Goal: Task Accomplishment & Management: Use online tool/utility

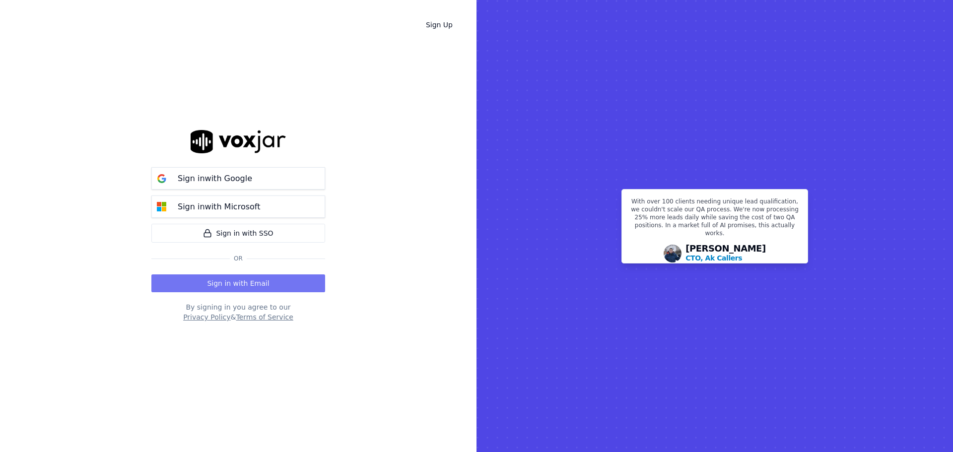
click at [321, 276] on button "Sign in with Email" at bounding box center [238, 284] width 174 height 18
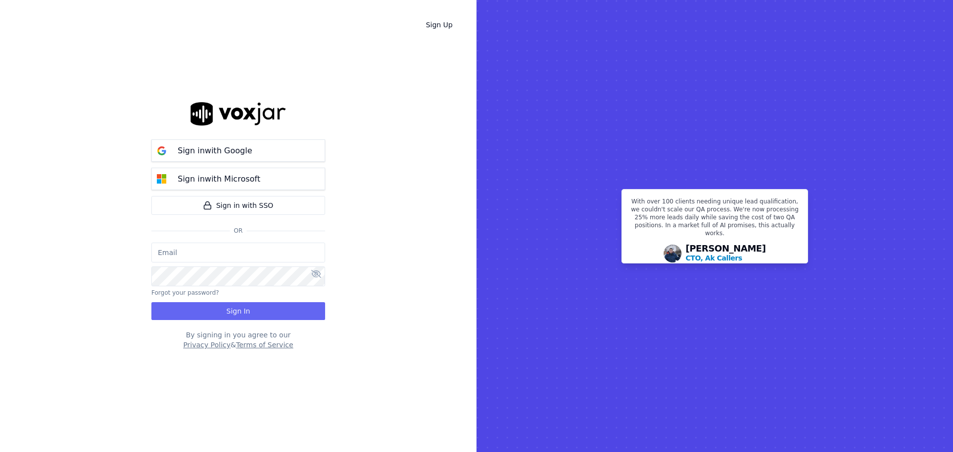
type input "bbradley@thirtyonefundraising.com"
click at [305, 309] on button "Sign In" at bounding box center [238, 311] width 174 height 18
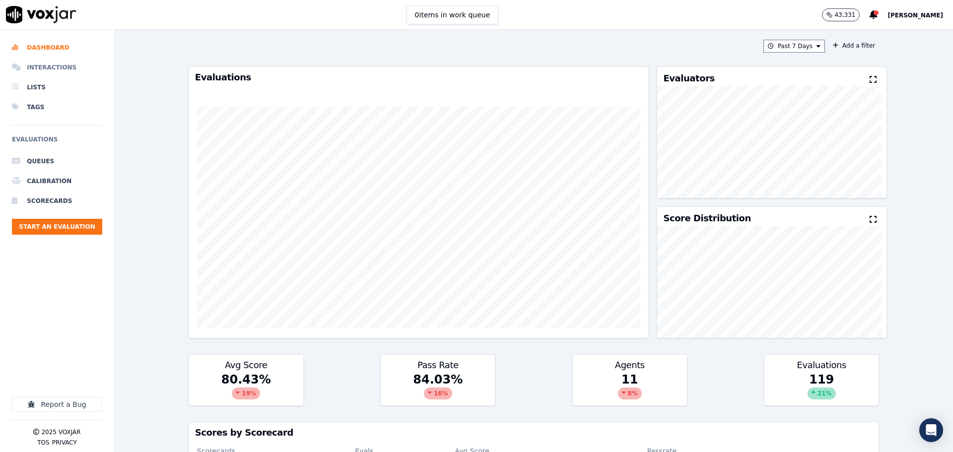
click at [43, 61] on li "Interactions" at bounding box center [57, 68] width 90 height 20
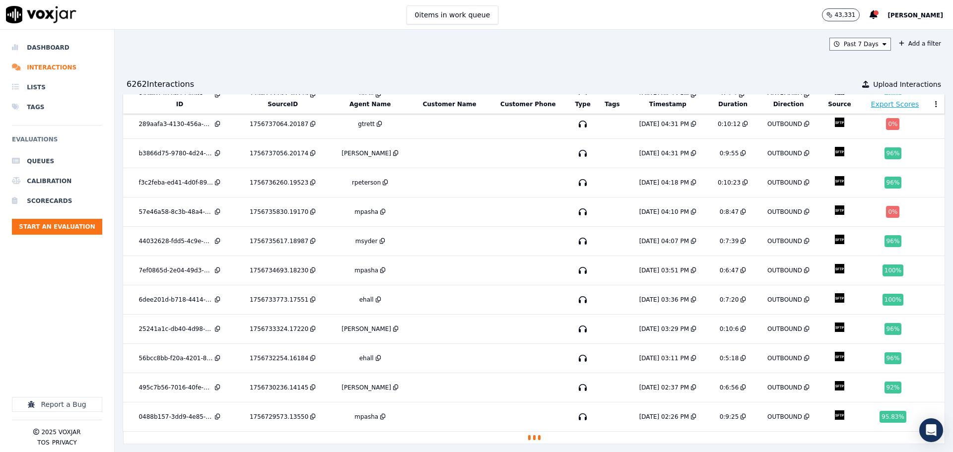
scroll to position [280, 0]
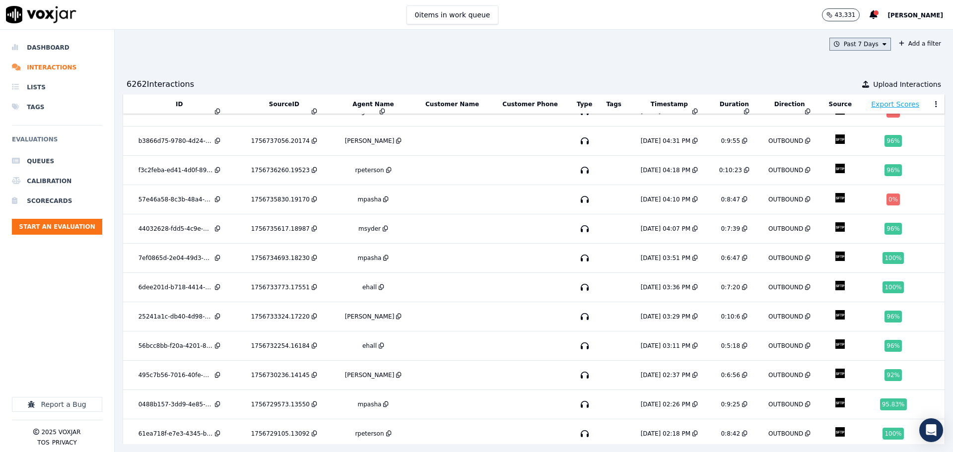
click at [883, 41] on icon at bounding box center [885, 44] width 4 height 6
click at [845, 75] on div "[DATE]" at bounding box center [855, 74] width 20 height 8
click at [867, 166] on button "Add" at bounding box center [876, 158] width 19 height 16
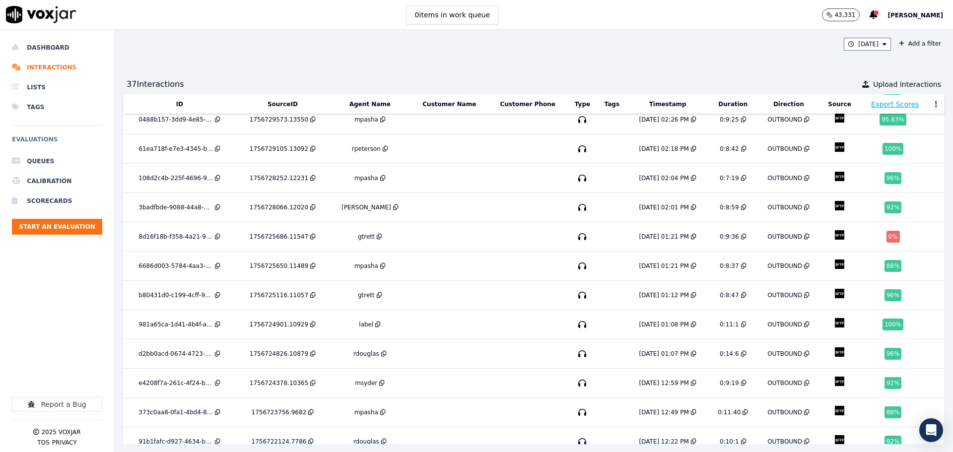
scroll to position [758, 0]
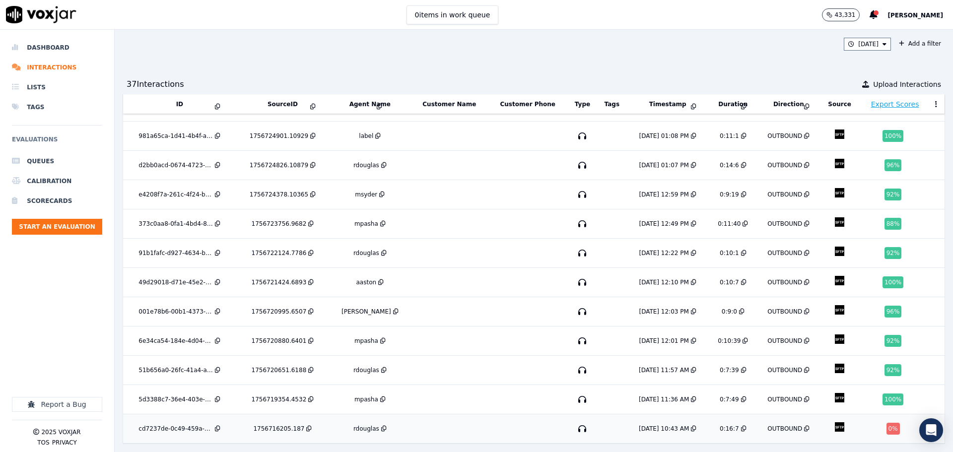
click at [433, 415] on td at bounding box center [449, 429] width 77 height 29
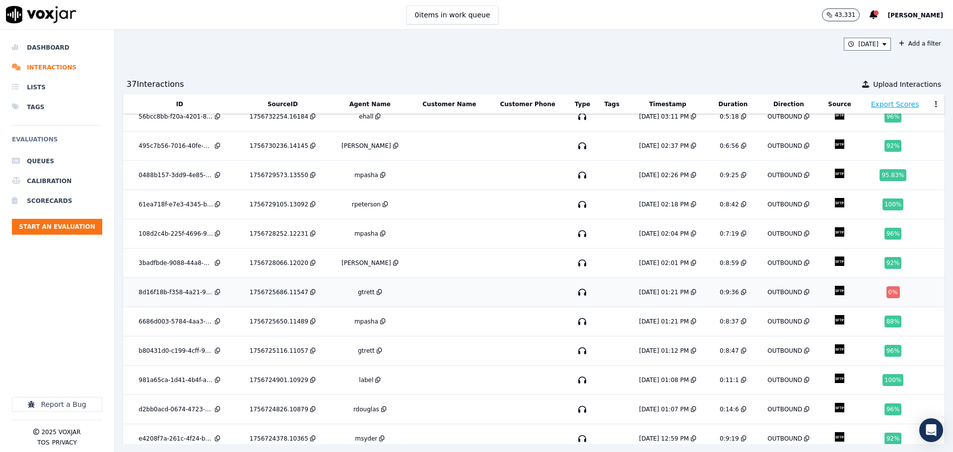
click at [384, 288] on td "gtrett" at bounding box center [369, 292] width 81 height 29
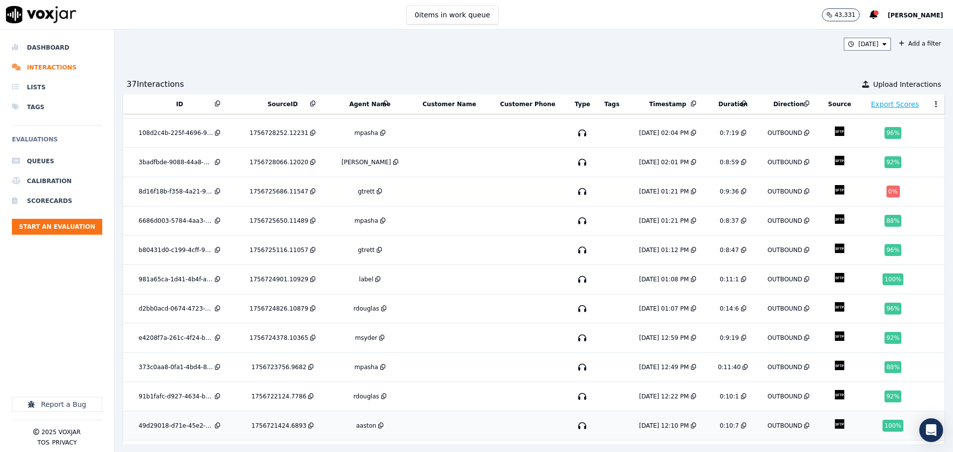
scroll to position [609, 0]
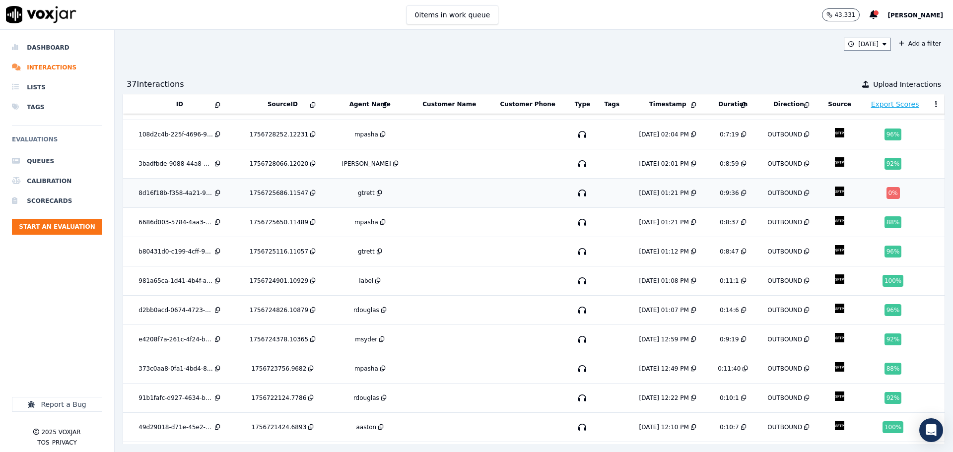
click at [411, 185] on td at bounding box center [449, 193] width 77 height 29
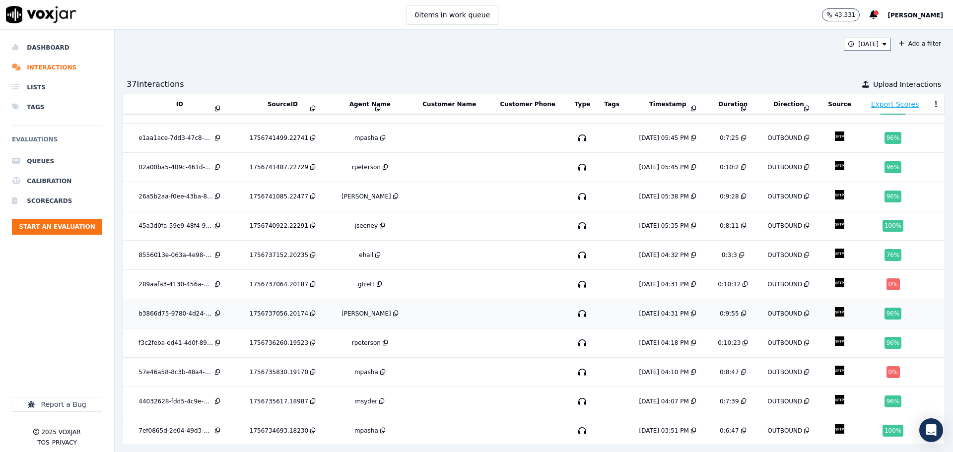
scroll to position [212, 0]
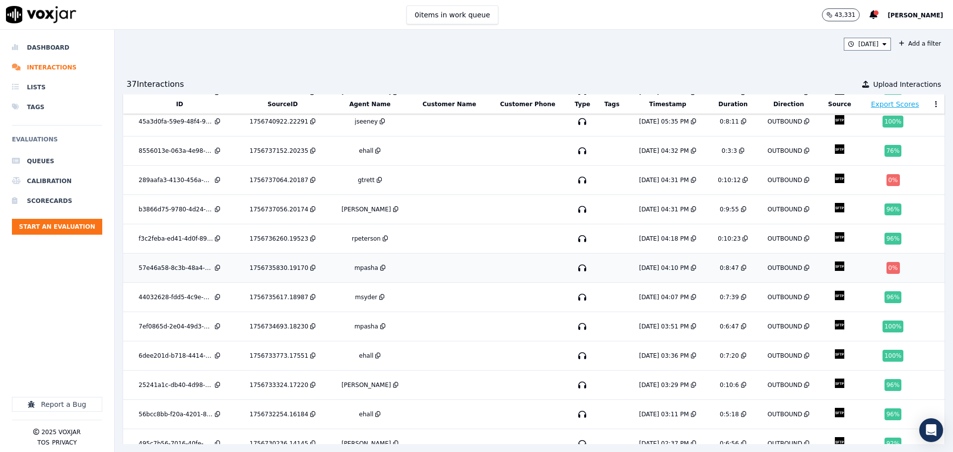
click at [456, 268] on td at bounding box center [449, 268] width 77 height 29
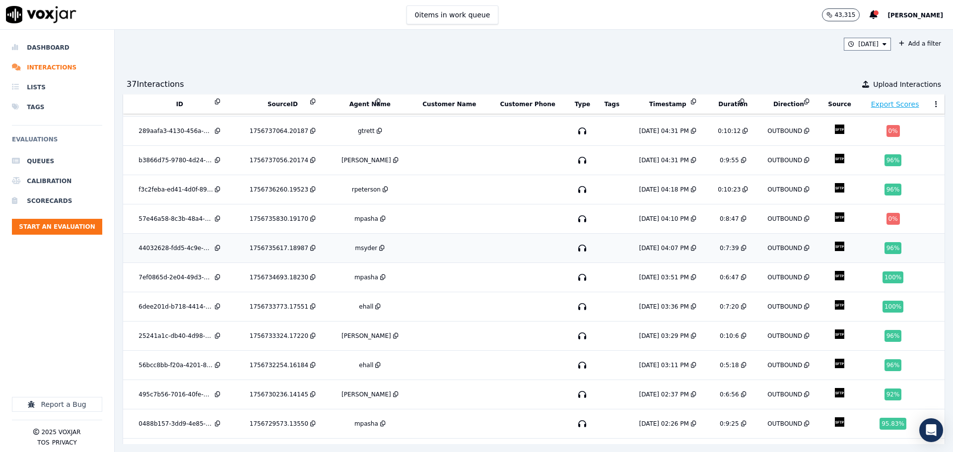
scroll to position [262, 0]
click at [825, 69] on div "Today Add a filter 37 Interaction s Upload Interactions ID SourceID Agent Name …" at bounding box center [534, 241] width 838 height 422
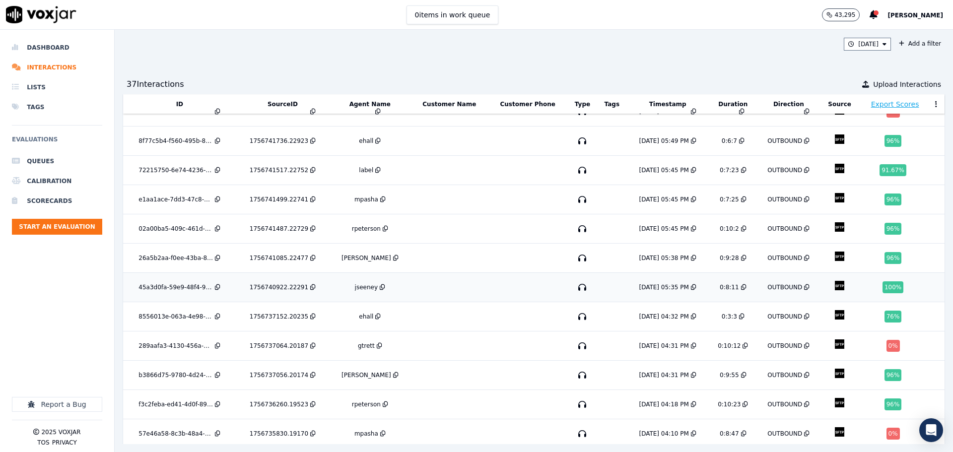
scroll to position [0, 0]
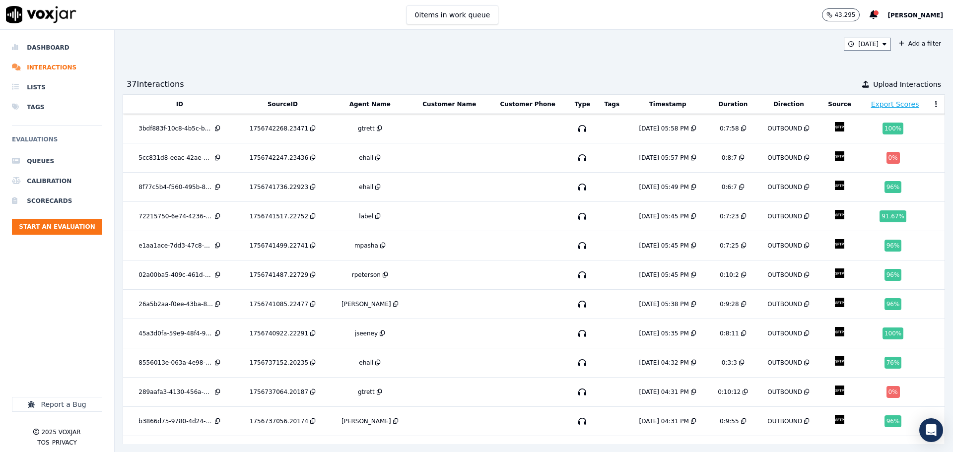
click at [713, 61] on div "Today Add a filter 37 Interaction s Upload Interactions ID SourceID Agent Name …" at bounding box center [534, 241] width 838 height 422
drag, startPoint x: 706, startPoint y: 64, endPoint x: 640, endPoint y: 69, distance: 66.2
click at [640, 69] on div "Today Add a filter 37 Interaction s Upload Interactions ID SourceID Agent Name …" at bounding box center [534, 241] width 838 height 422
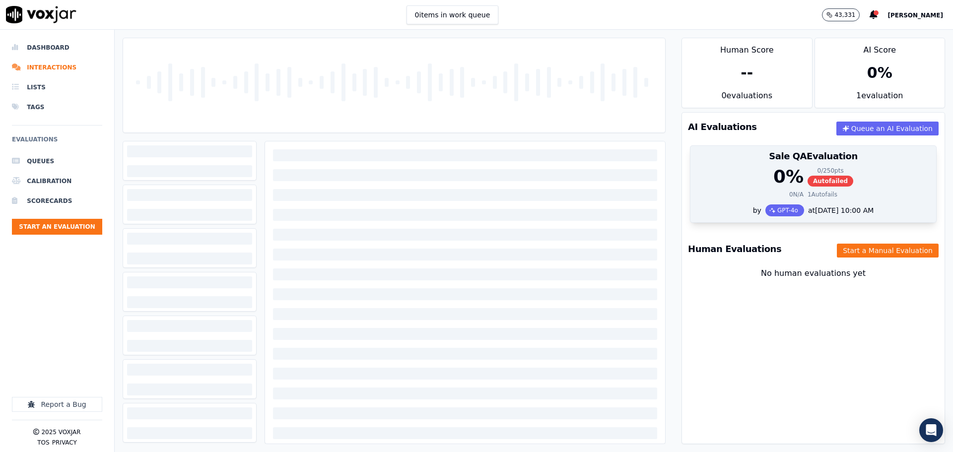
drag, startPoint x: 764, startPoint y: 170, endPoint x: 791, endPoint y: 157, distance: 30.9
click at [773, 170] on div "0 %" at bounding box center [788, 177] width 30 height 20
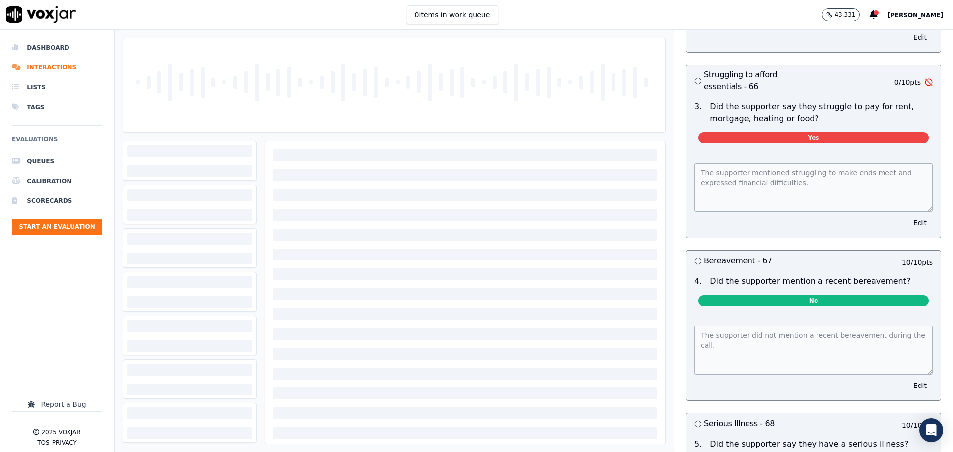
scroll to position [2866, 0]
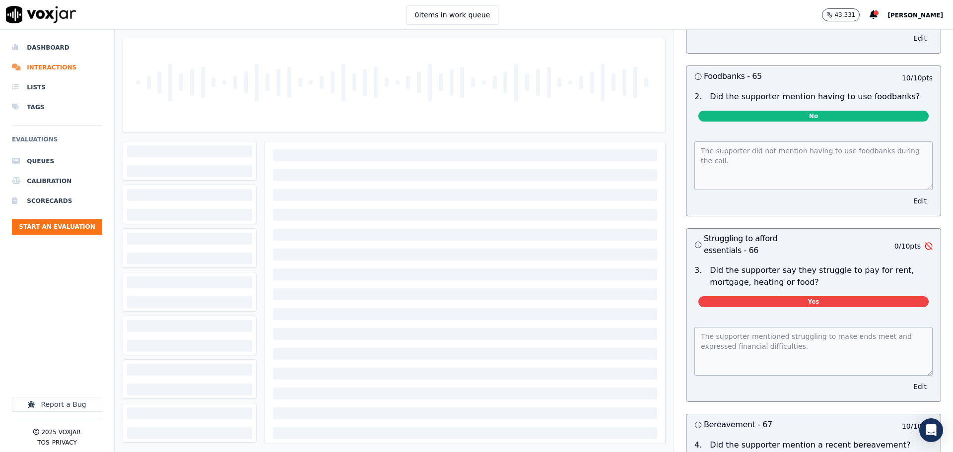
click at [492, 130] on div at bounding box center [394, 85] width 534 height 94
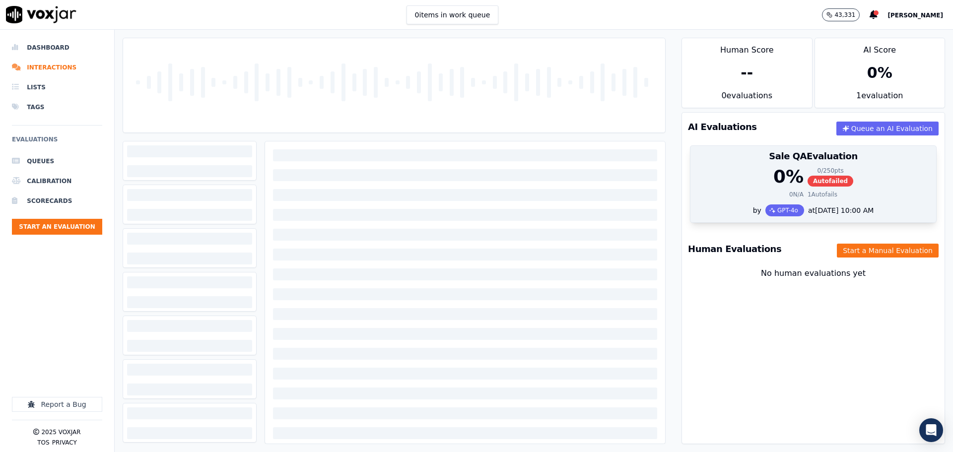
click at [697, 171] on div "0 % 0 / 250 pts Autofailed" at bounding box center [814, 177] width 234 height 20
click at [754, 186] on div "0 % 0 / 250 pts Autofailed" at bounding box center [814, 177] width 234 height 20
click at [725, 176] on div "0 % 0 / 250 pts Autofailed" at bounding box center [814, 177] width 234 height 20
click at [804, 165] on div "Sale QA Evaluation" at bounding box center [814, 156] width 246 height 21
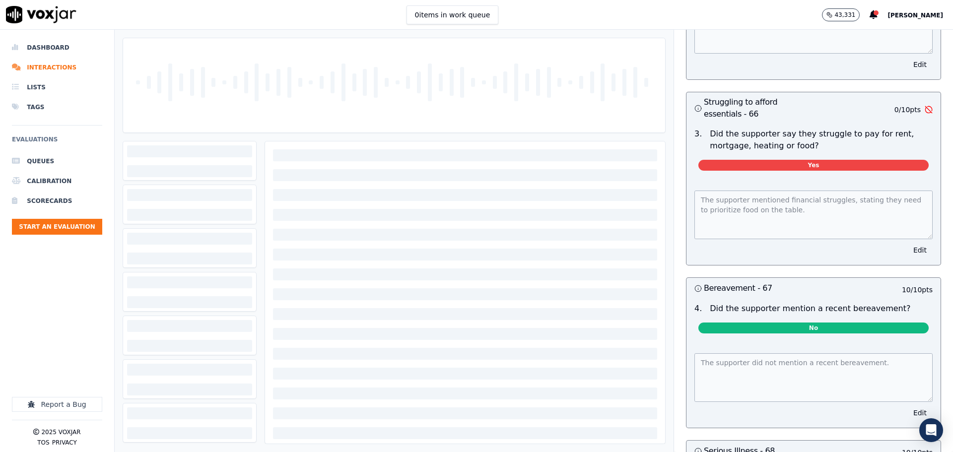
scroll to position [2907, 0]
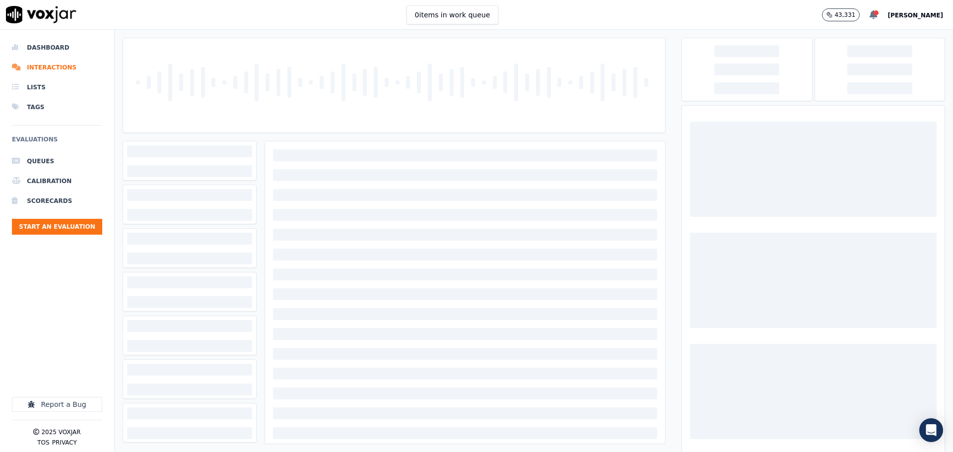
click at [879, 15] on div at bounding box center [876, 12] width 5 height 5
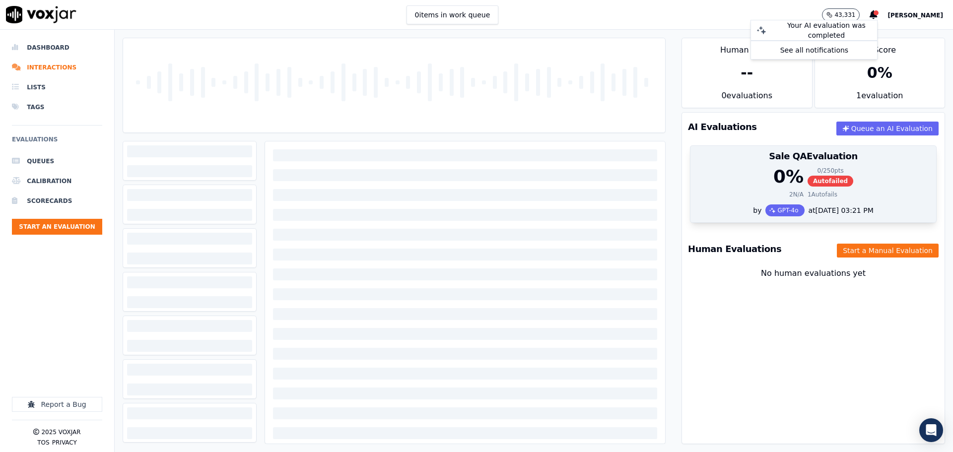
click at [726, 170] on div "0 % 0 / 250 pts Autofailed" at bounding box center [814, 177] width 234 height 20
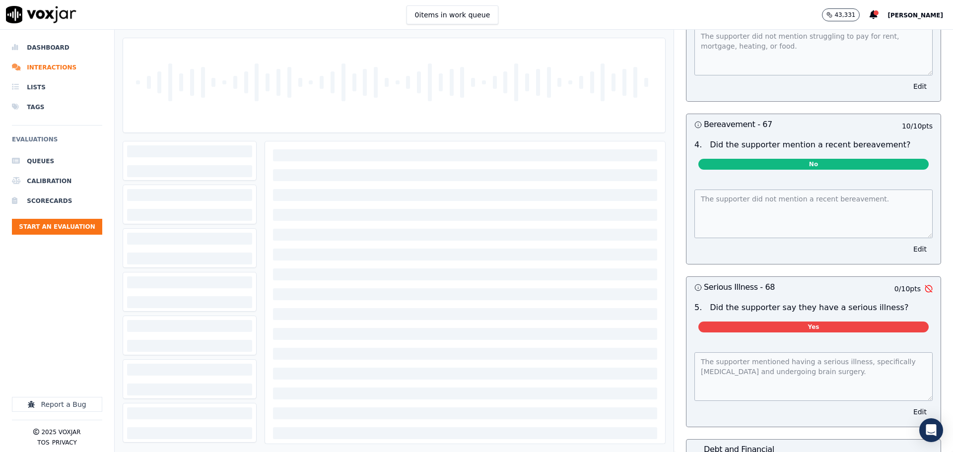
scroll to position [3228, 0]
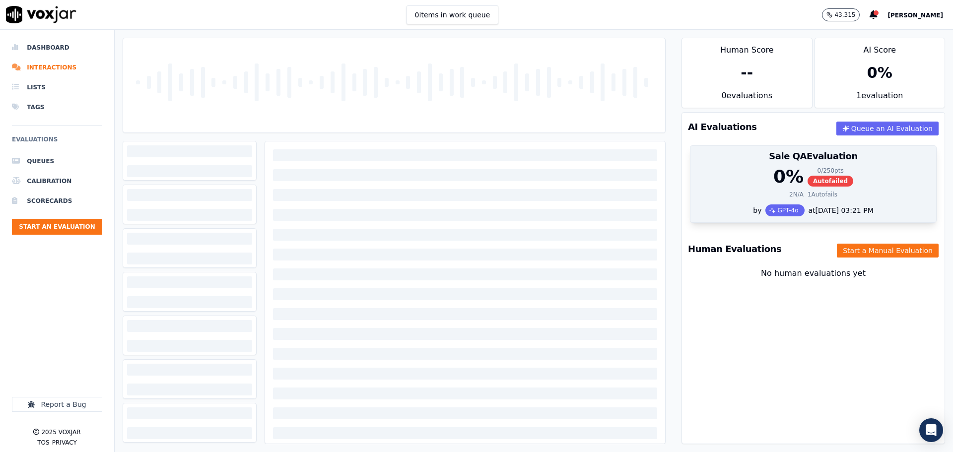
click at [768, 146] on div "Sale QA Evaluation" at bounding box center [814, 156] width 246 height 21
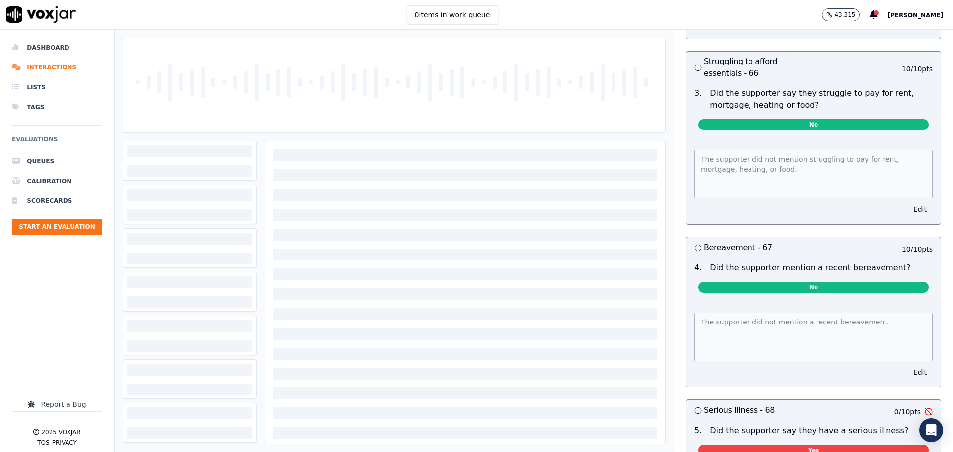
scroll to position [3173, 0]
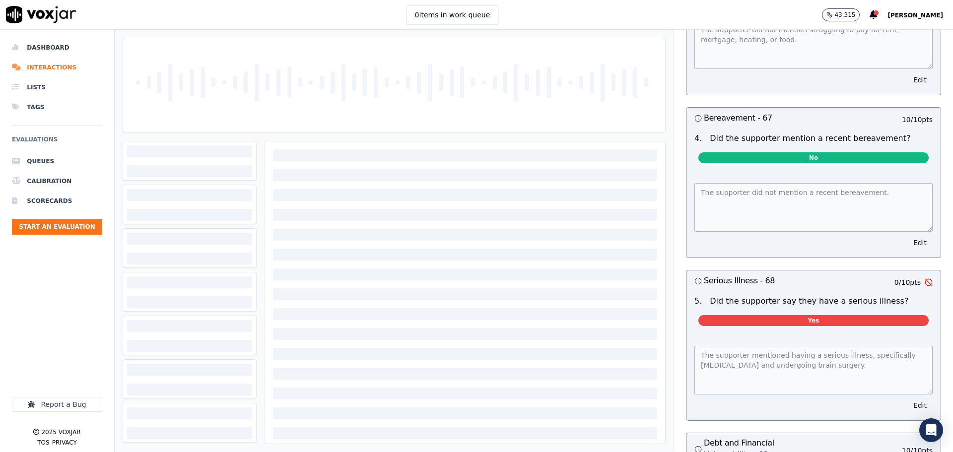
click at [275, 11] on div "0 items in work queue 43,315 Barry Bradley" at bounding box center [476, 15] width 953 height 30
click at [431, 367] on div at bounding box center [465, 347] width 400 height 413
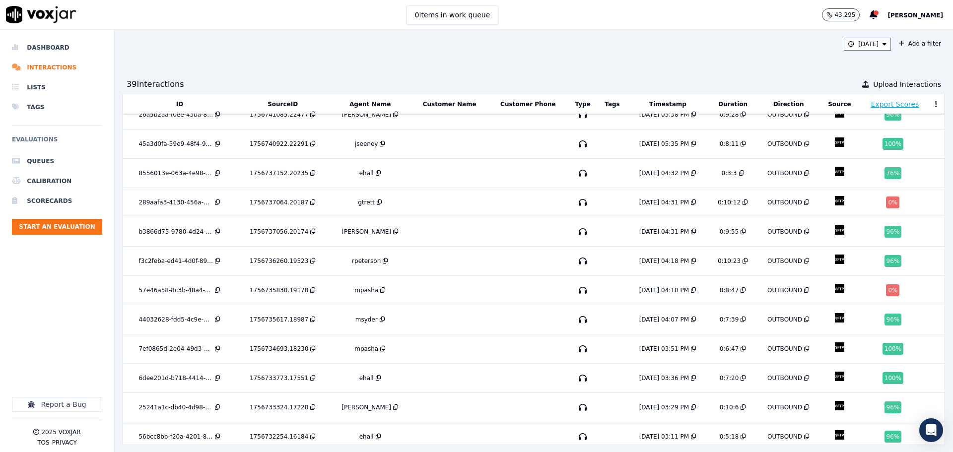
scroll to position [231, 0]
